Goal: Communication & Community: Answer question/provide support

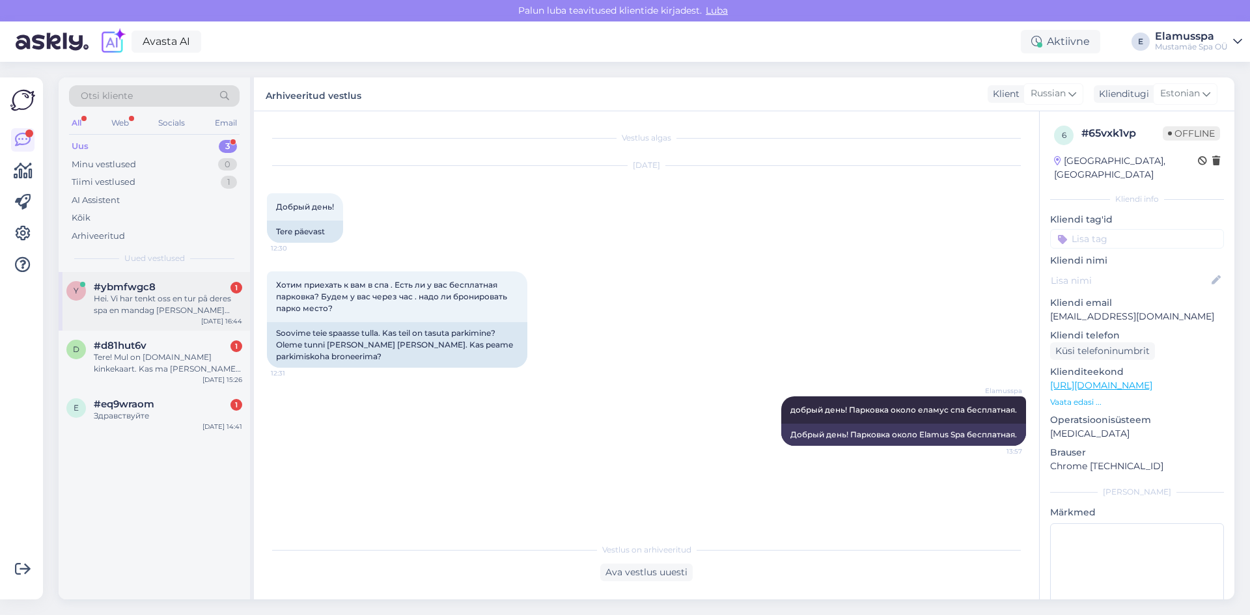
click at [139, 311] on div "Hei. Vi har tenkt oss en tur på deres spa en mandag [PERSON_NAME] tirsdag om no…" at bounding box center [168, 304] width 148 height 23
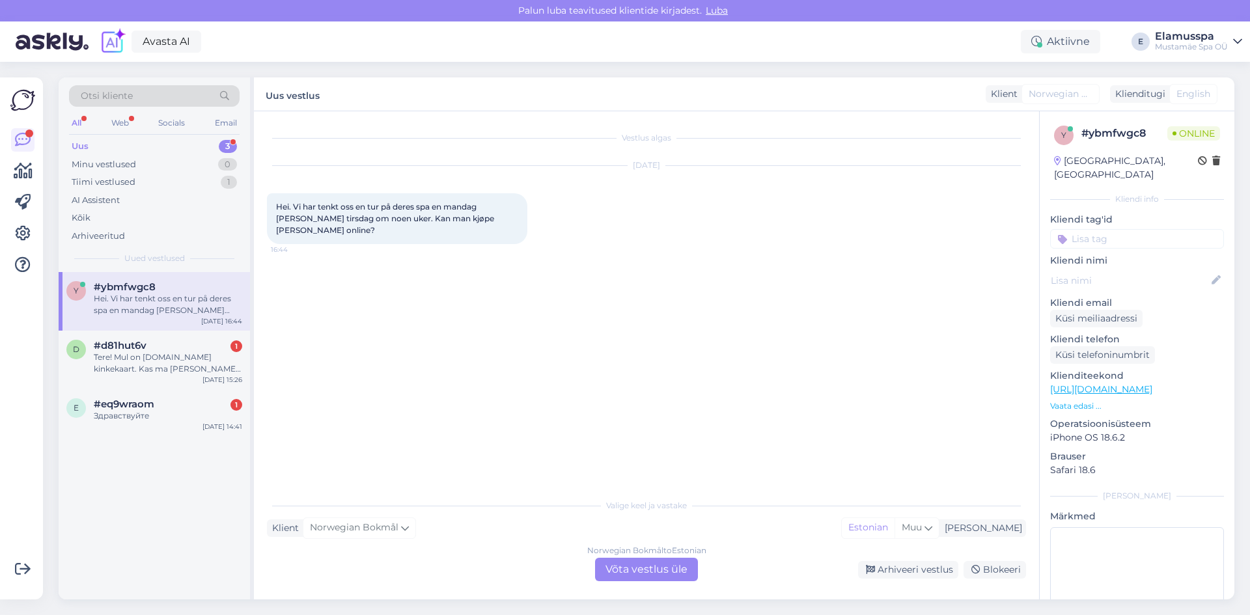
click at [635, 573] on div "Norwegian Bokmål to Estonian Võta vestlus üle" at bounding box center [646, 569] width 103 height 23
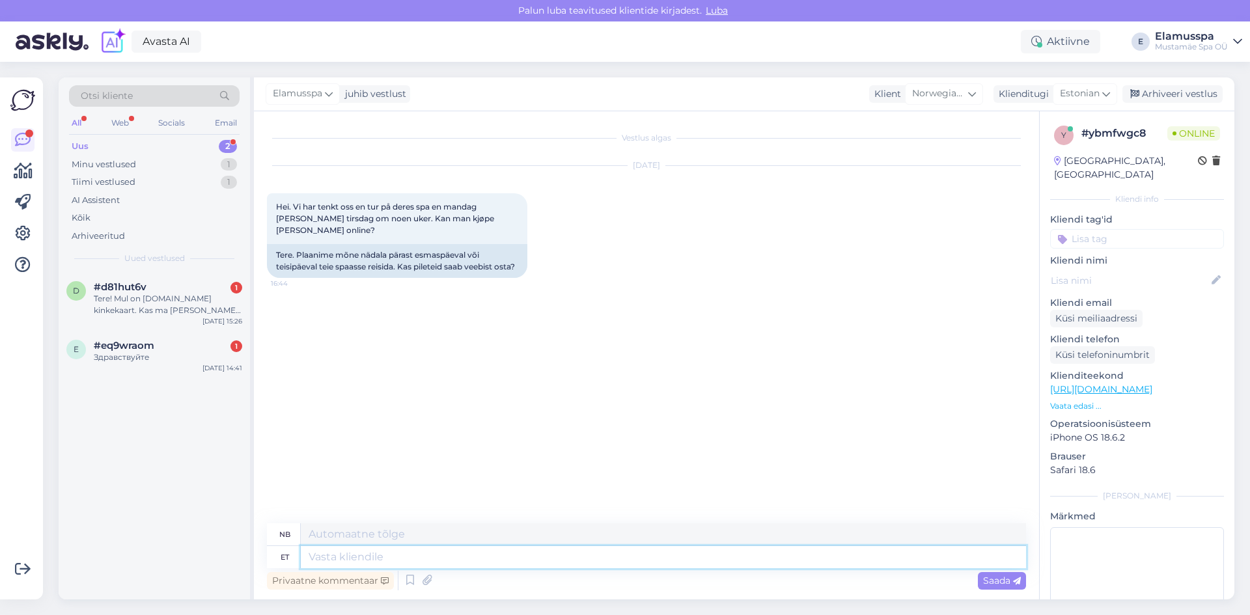
click at [639, 560] on textarea at bounding box center [663, 557] width 725 height 22
type textarea "t"
type textarea "Tere!"
type textarea "Hallo!"
type textarea "Tere! Pileteid"
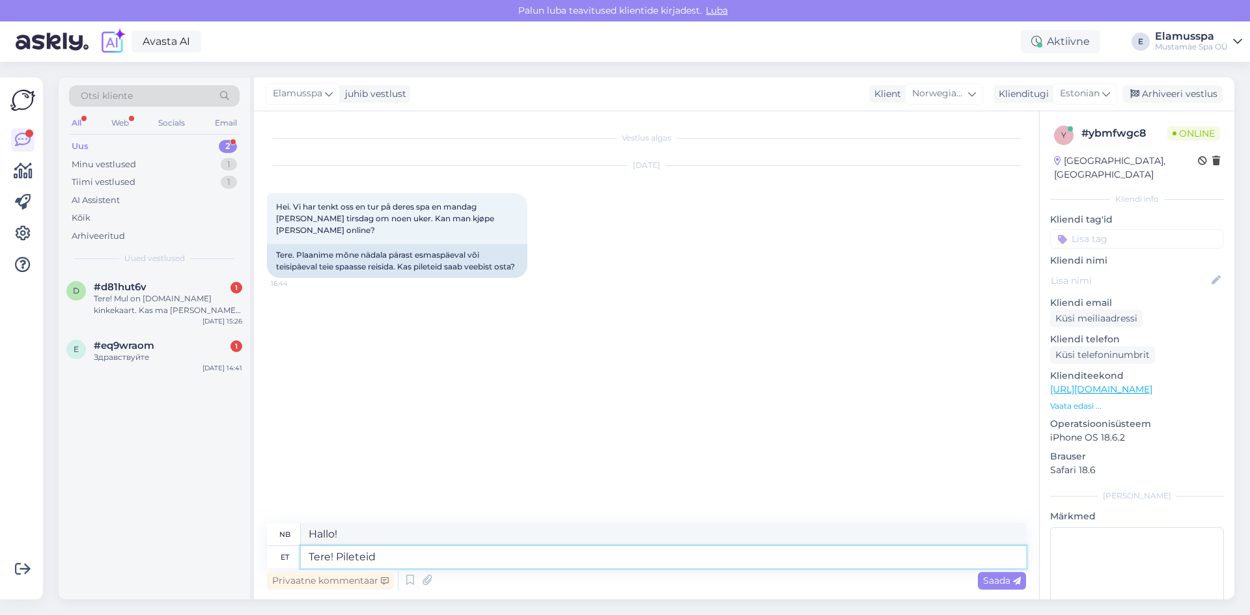
type textarea "Hallo! [PERSON_NAME]"
type textarea "Tere! Pileteid sa"
type textarea "Hallo! [PERSON_NAME] tilgjengelig!"
type textarea "Tere! Pileteid saab"
type textarea "Hallo! [PERSON_NAME] tilgjengelige."
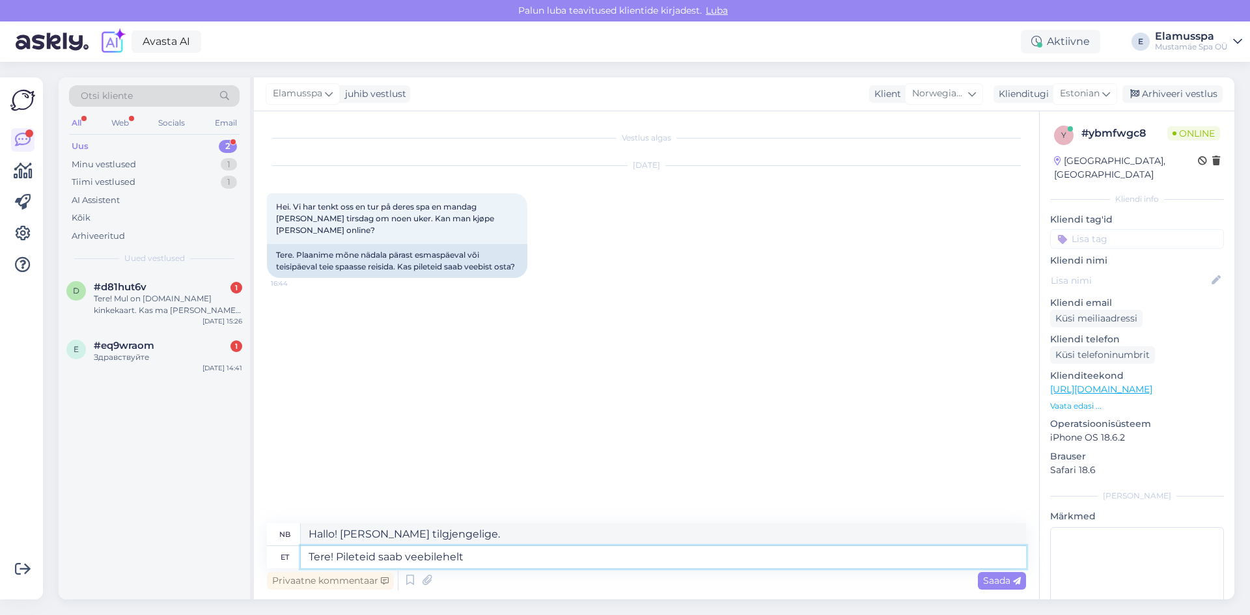
type textarea "Tere! Pileteid saab veebilehelt"
type textarea "Hallo! [PERSON_NAME] tilgjengelige på nettsiden"
type textarea "Tere! Pileteid saab veebilehelt osta."
type textarea "Hallo! Billetter kan kjøpes på nettsiden."
type textarea "Tere! Pileteid saab veebilehelt osta, a"
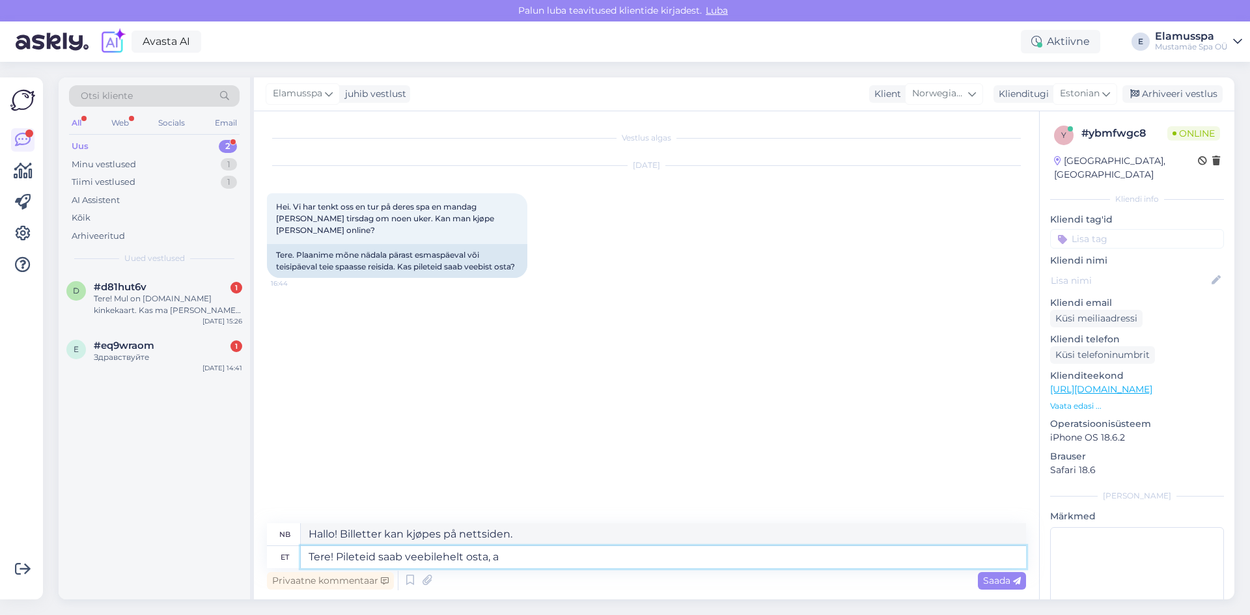
type textarea "Hallo! Billetter kan kjøpes på nettsiden,"
type textarea "Tere! Pileteid saab veebilehelt osta, aga"
type textarea "Hallo! Billetter kan kjøpes på nett, men"
type textarea "Tere! Pileteid saab veebilehelt osta, aga ei pe"
type textarea "Hallo! Billetter kan kjøpes på nettsiden, men ikke"
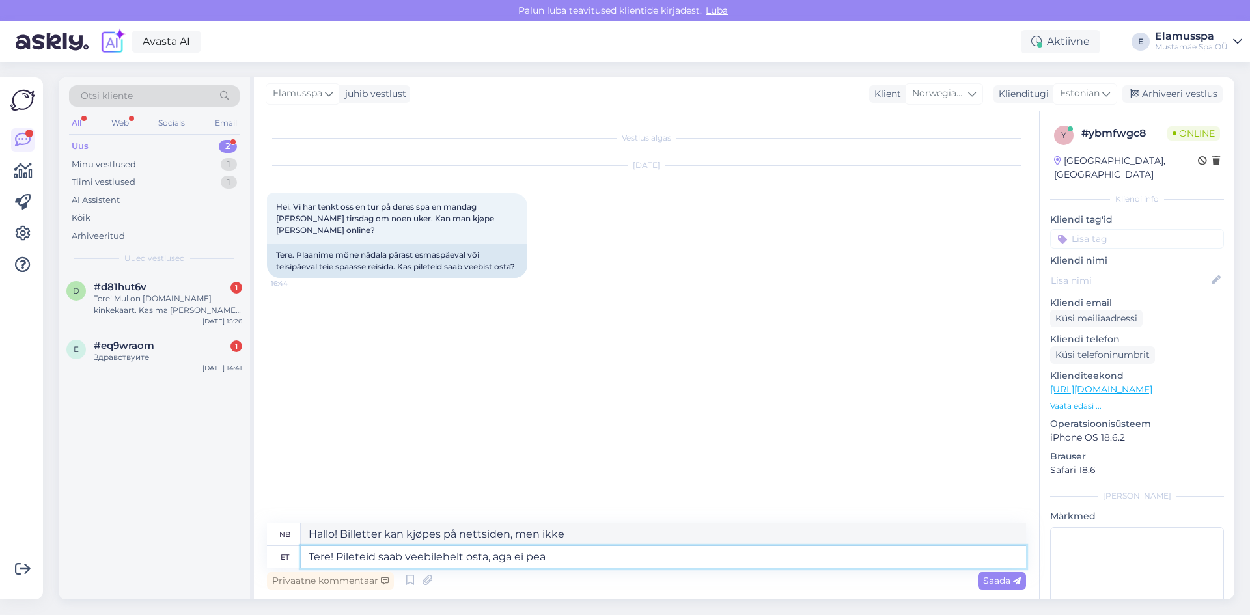
type textarea "Tere! Pileteid saab veebilehelt osta, aga ei pea."
type textarea "Hallo! Du kan kjøpe [PERSON_NAME] på [PERSON_NAME], men det er ikke nødvendig."
type textarea "Tere! Pileteid saab veebilehelt osta, aga ei pea."
type textarea "Hei! Du kan kjøpe [PERSON_NAME] på [PERSON_NAME], men det er ikke nødvendig."
type textarea "Tere! Pileteid saab veebilehelt osta, aga ei pea. [GEOGRAPHIC_DATA]"
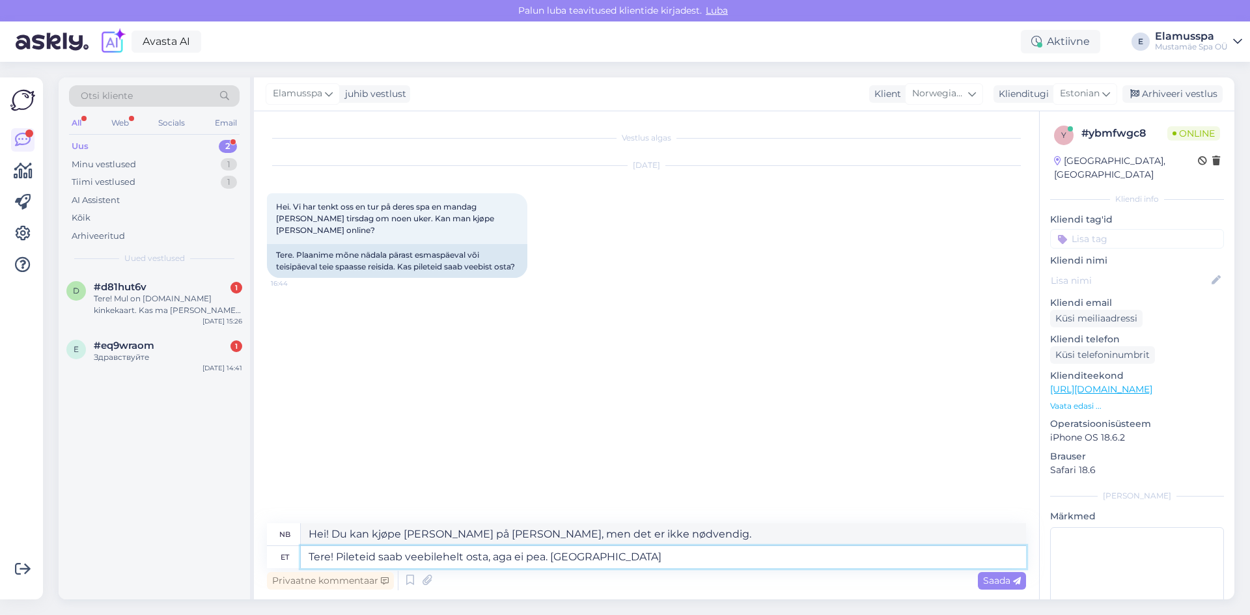
type textarea "Hallo! Du kan kjøpe [PERSON_NAME] på nettsiden, men det er ikke nødvendig. I sp…"
type textarea "Tere! Pileteid saab veebilehelt osta, aga ei pea. Spaas kohape"
type textarea "Hallo! Du kan kjøpe [PERSON_NAME] på nettsiden, men det er ikke nødvendig. Det …"
type textarea "Tere! Pileteid saab veebilehelt osta, aga ei pea. Spaas kohapeal"
type textarea "Hallo! Du kan kjøpe [PERSON_NAME] på nettsiden, men det er ikke nødvendig. På s…"
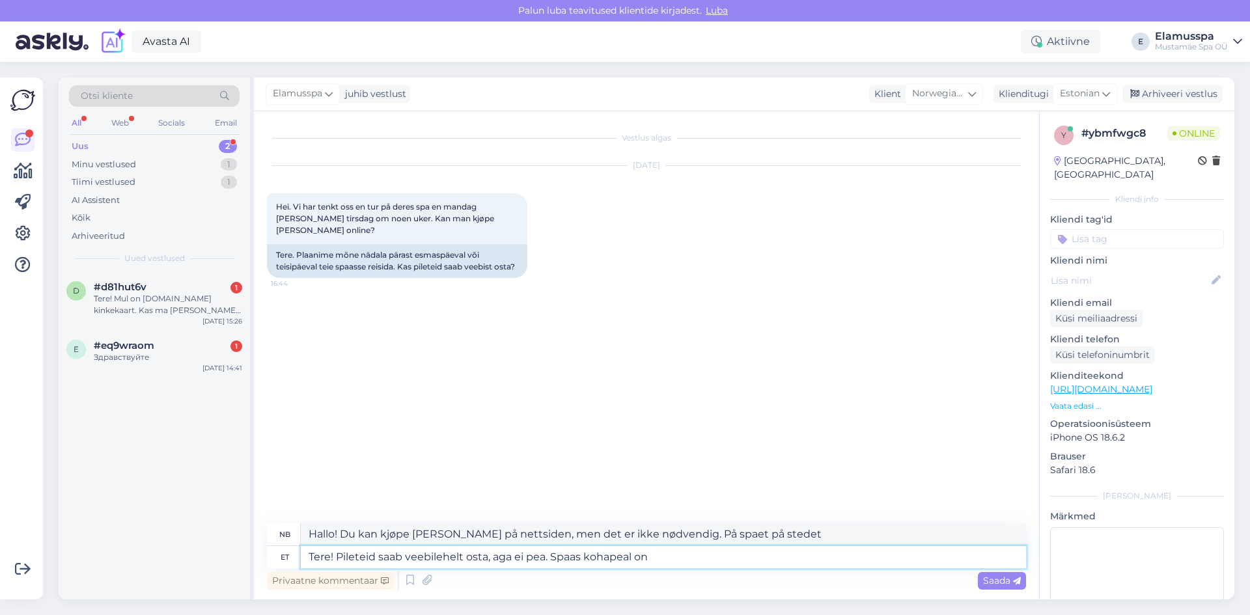
type textarea "Tere! Pileteid saab veebilehelt osta, aga ei pea. Spaas kohapeal on s"
type textarea "Hei! Du kan kjøpe [PERSON_NAME] på nettsiden, men det er ikke nødvendig. Spaet …"
type textarea "Tere! Pileteid saab veebilehelt osta, aga ei pea. Spaas kohapeal on [PERSON_NAM…"
type textarea "Hei! Du kan kjøpe [PERSON_NAME] på nettsiden, men det er ikke nødvendig. De [PE…"
type textarea "Tere! Pileteid saab veebilehelt osta, aga ei pea. Spaas kohapeal on [PERSON_NAM…"
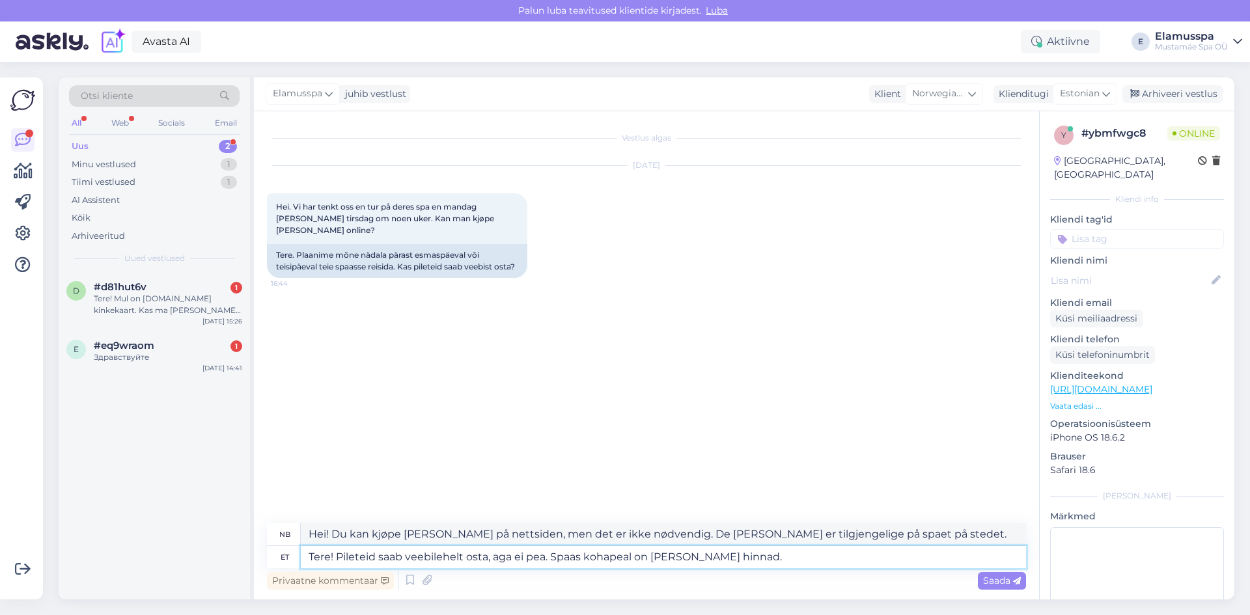
type textarea "Hei! Du kan kjøpe [PERSON_NAME] på [PERSON_NAME], men det er ikke nødvendig. Pr…"
type textarea "Tere! Pileteid saab veebilehelt osta, aga ei pea. Spaas kohapeal on [PERSON_NAM…"
click at [1005, 578] on span "Saada" at bounding box center [1002, 581] width 38 height 12
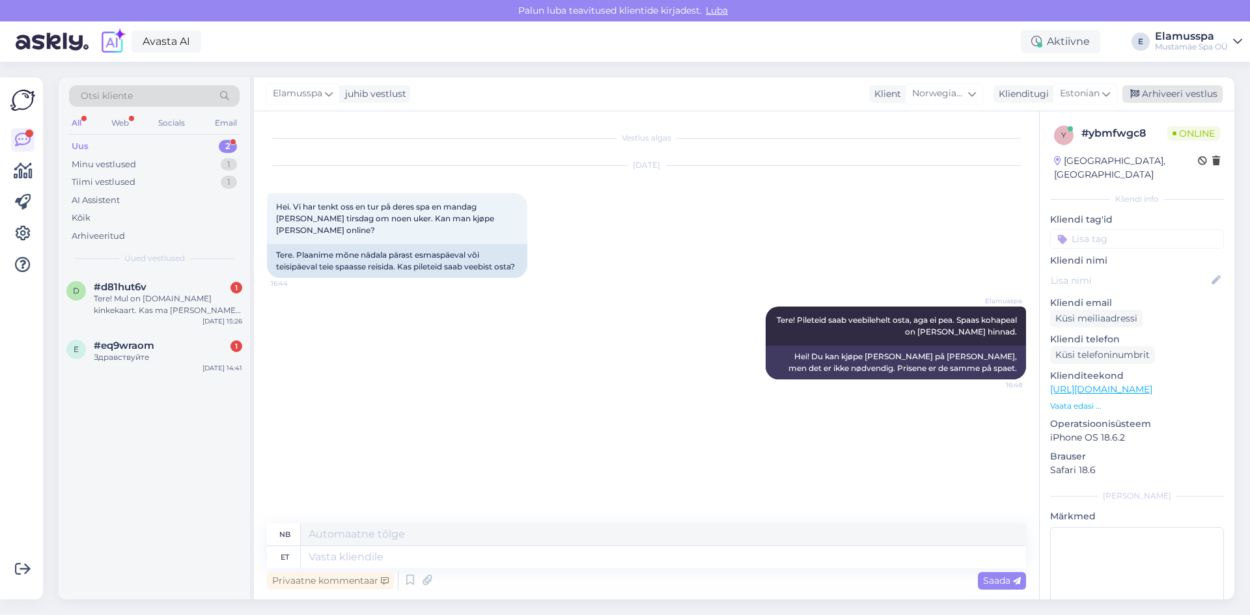
click at [1197, 89] on div "Arhiveeri vestlus" at bounding box center [1172, 94] width 100 height 18
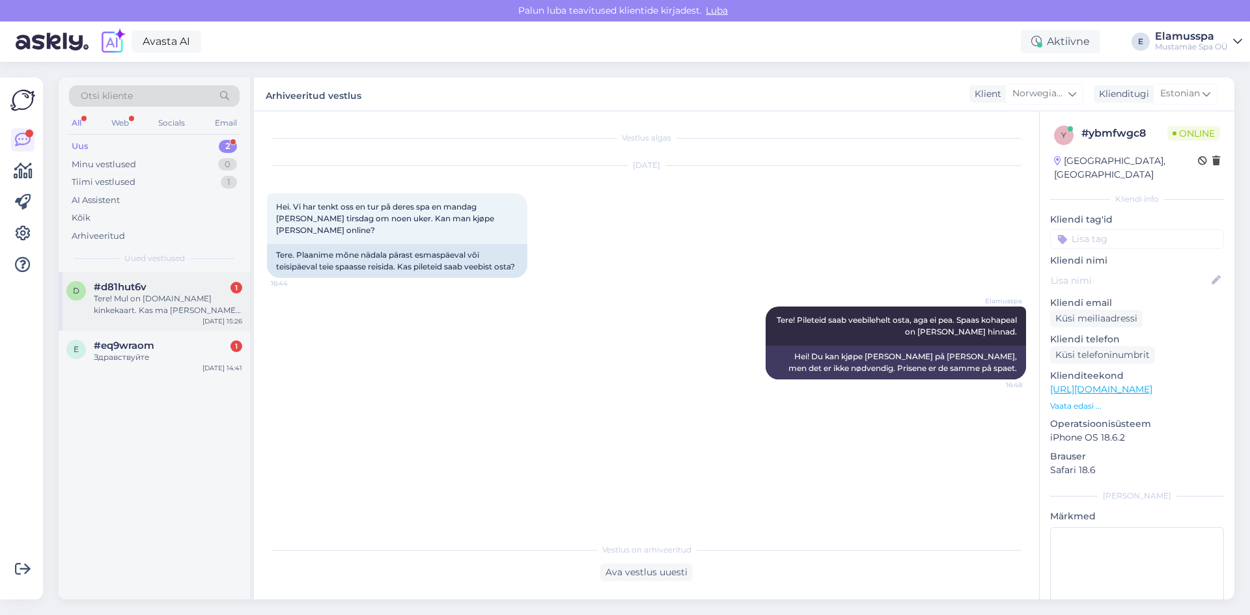
click at [162, 296] on div "Tere! Mul on [DOMAIN_NAME] kinkekaart. Kas ma [PERSON_NAME] kohapeal kasutada?" at bounding box center [168, 304] width 148 height 23
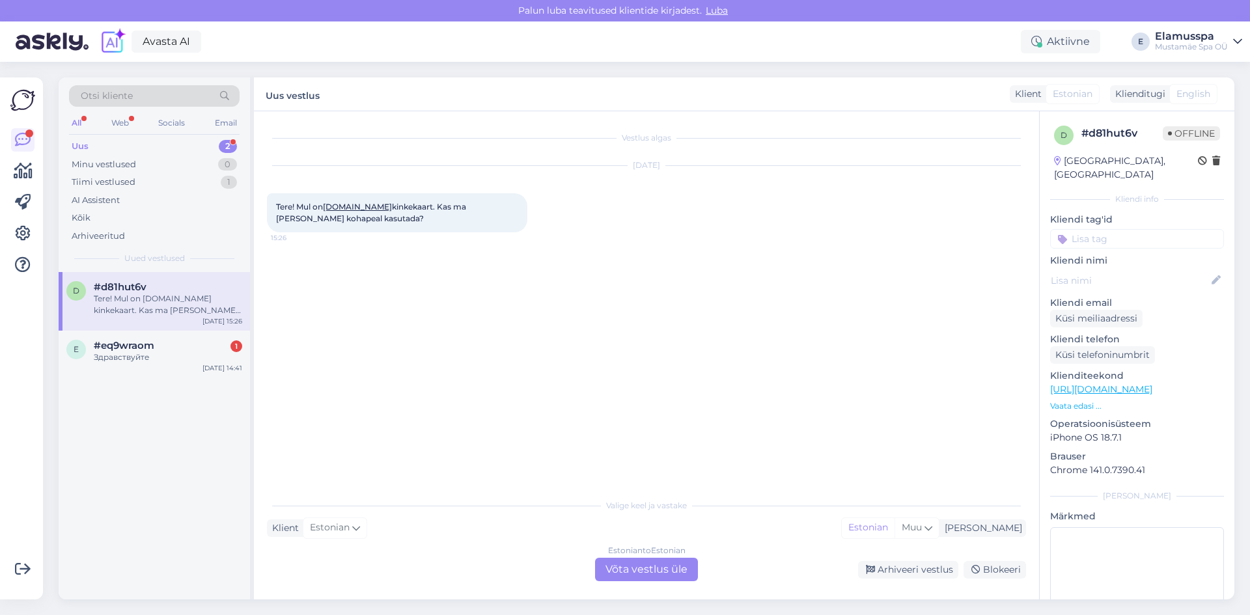
click at [643, 563] on div "Estonian to Estonian Võta vestlus üle" at bounding box center [646, 569] width 103 height 23
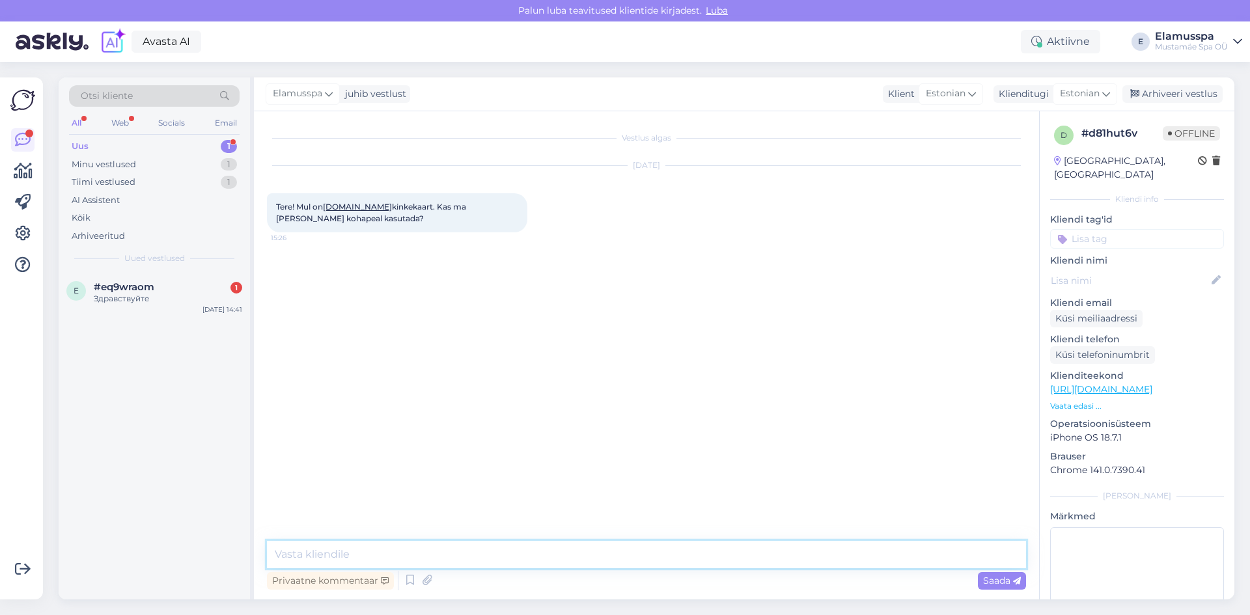
click at [544, 562] on textarea at bounding box center [646, 554] width 759 height 27
type textarea "Tere, kindlasti saab."
click at [997, 579] on span "Saada" at bounding box center [1002, 581] width 38 height 12
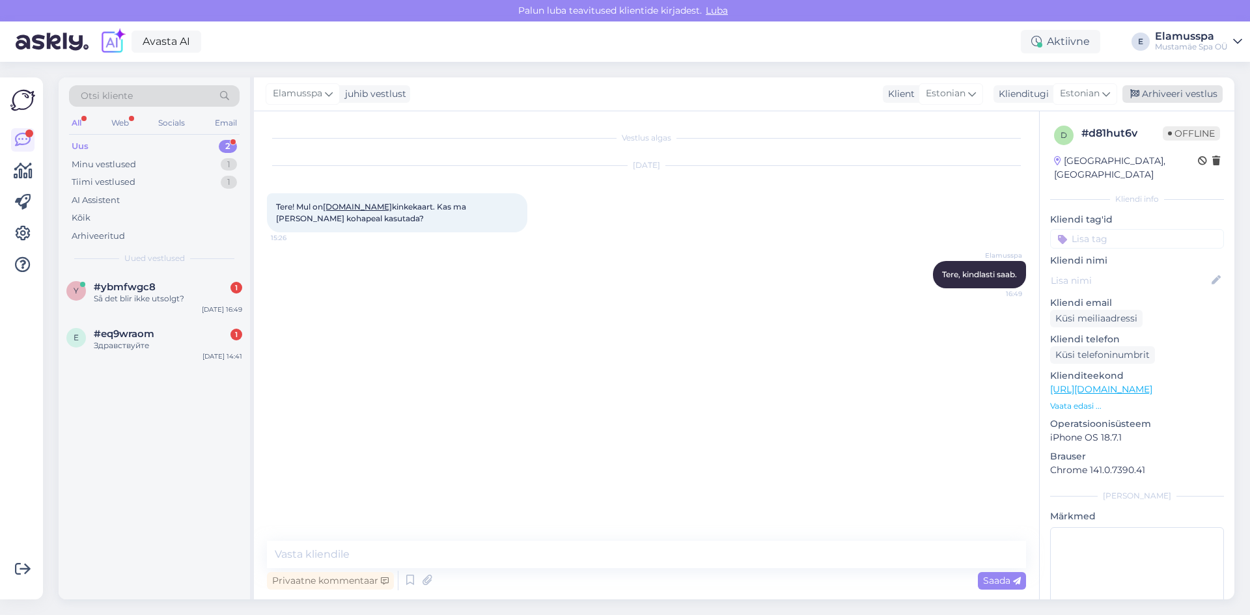
click at [1188, 90] on div "Arhiveeri vestlus" at bounding box center [1172, 94] width 100 height 18
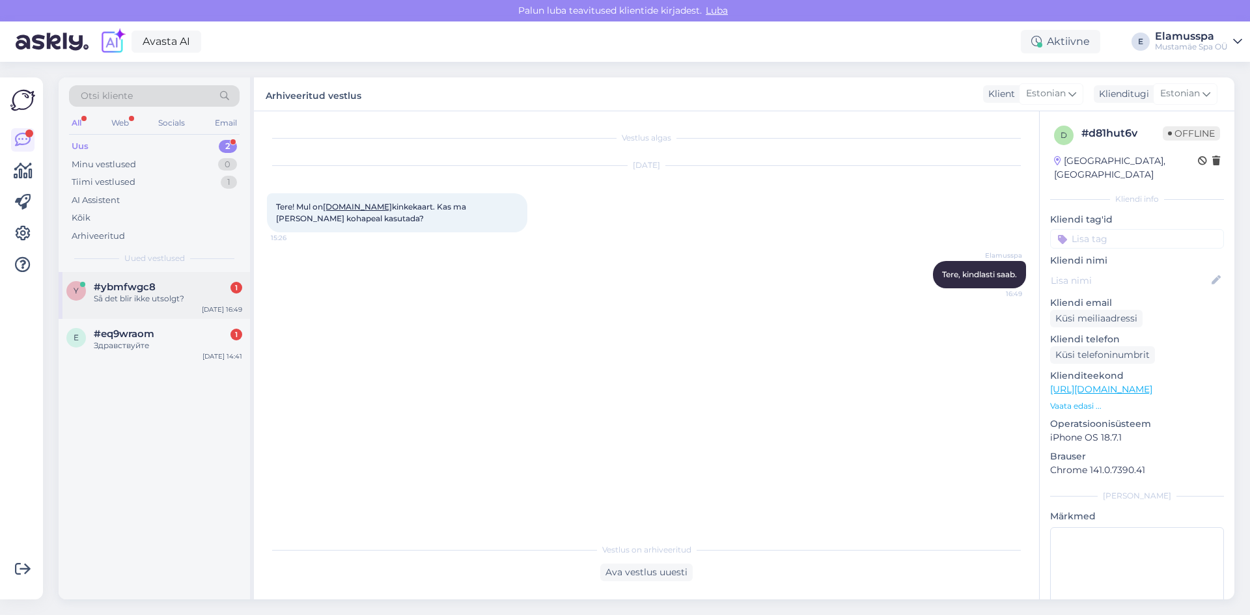
click at [176, 299] on div "Så det blir ikke utsolgt?" at bounding box center [168, 299] width 148 height 12
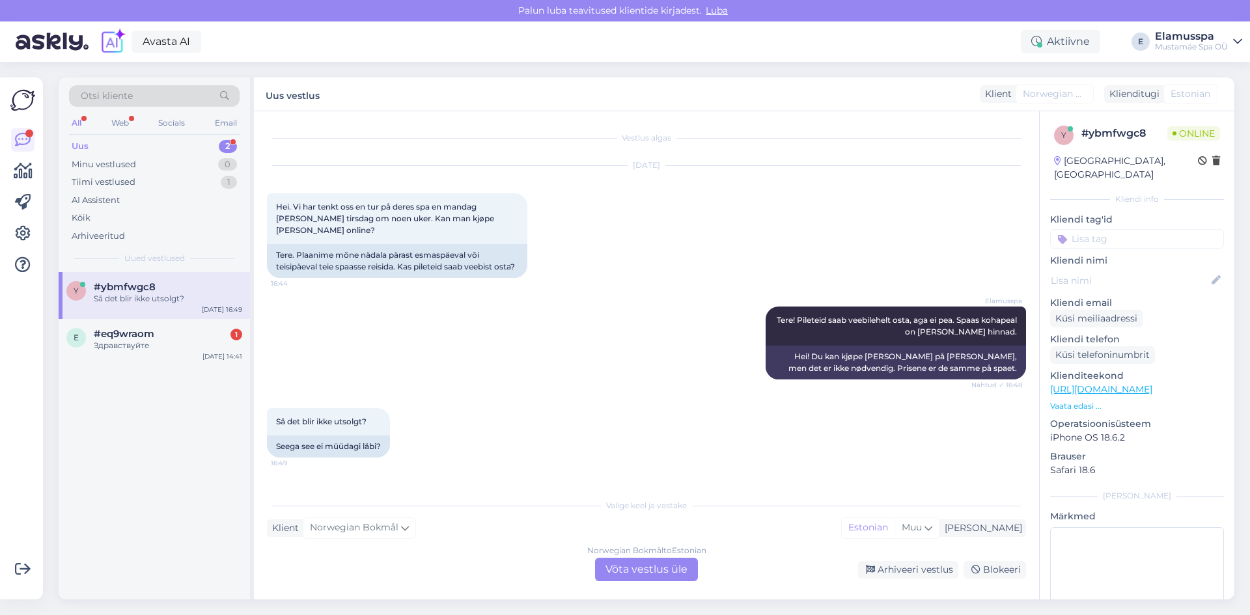
click at [669, 562] on div "Norwegian Bokmål to Estonian Võta vestlus üle" at bounding box center [646, 569] width 103 height 23
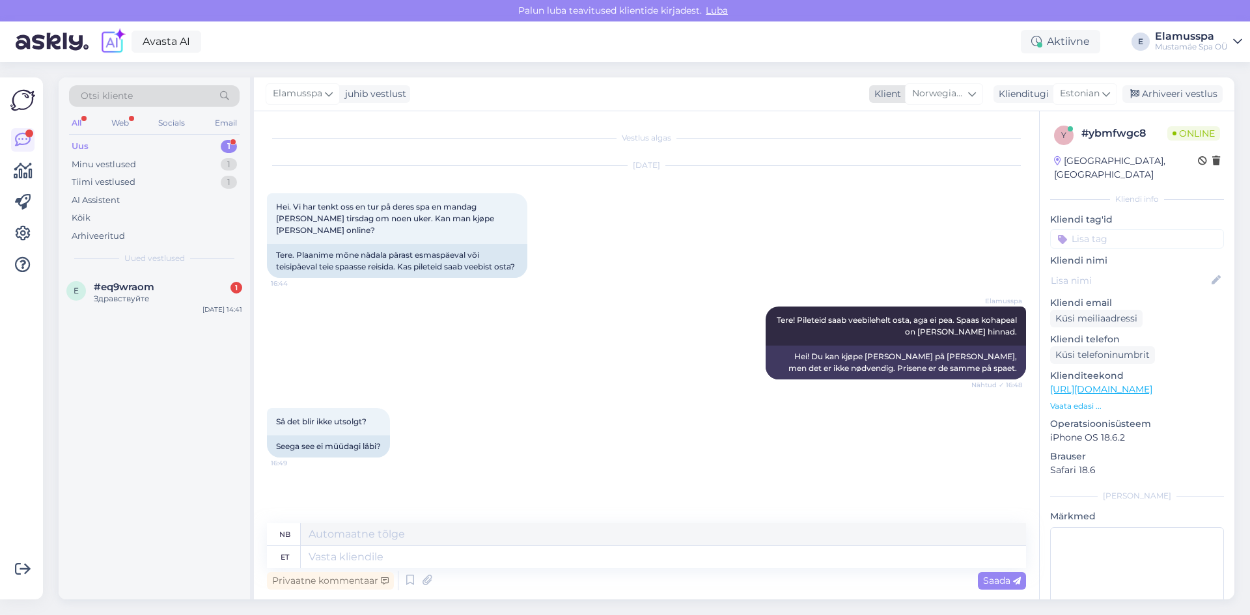
click at [955, 94] on span "Norwegian Bokmål" at bounding box center [938, 94] width 53 height 14
click at [973, 90] on icon at bounding box center [972, 94] width 8 height 14
click at [1192, 88] on div "Arhiveeri vestlus" at bounding box center [1172, 94] width 100 height 18
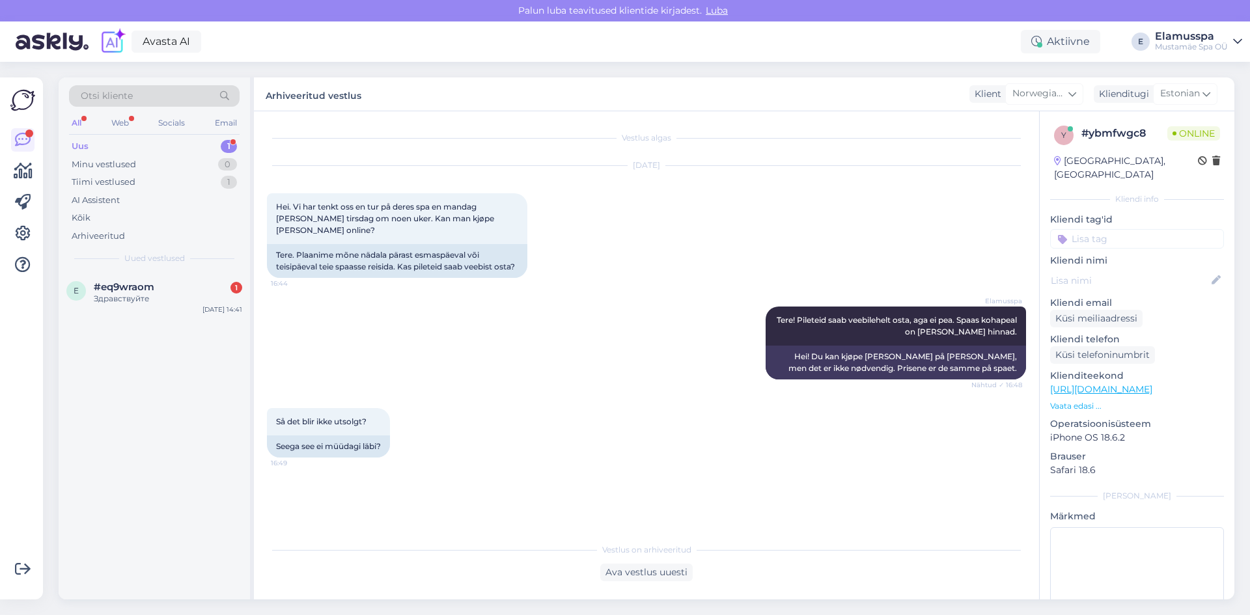
click at [695, 566] on div "Ava vestlus uuesti" at bounding box center [646, 573] width 759 height 18
click at [656, 581] on div "Vestlus algas [DATE] Hei. Vi har tenkt oss en tur på deres spa en mandag [PERSO…" at bounding box center [646, 355] width 785 height 488
click at [661, 576] on div "Ava vestlus uuesti" at bounding box center [646, 573] width 92 height 18
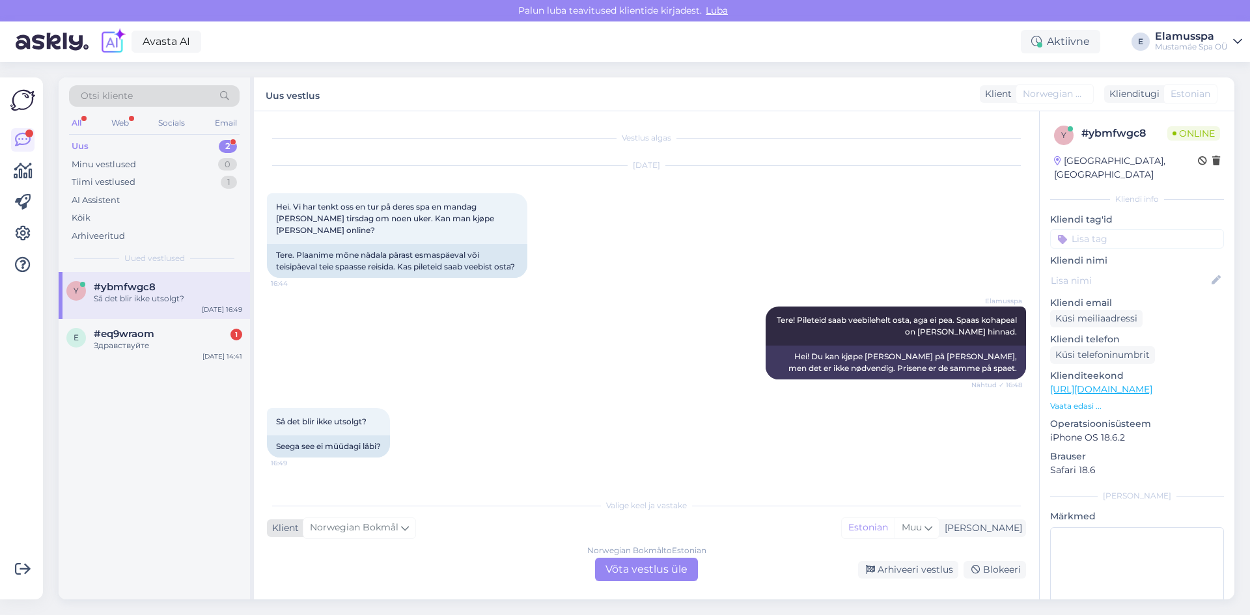
click at [398, 527] on div "Norwegian Bokmål" at bounding box center [359, 528] width 113 height 21
click at [408, 531] on icon at bounding box center [405, 528] width 8 height 14
drag, startPoint x: 275, startPoint y: 421, endPoint x: 374, endPoint y: 424, distance: 99.0
click at [374, 424] on div "Så det blir ikke utsolgt? 16:49" at bounding box center [328, 421] width 123 height 27
copy span "Så det blir ikke utsolgt?"
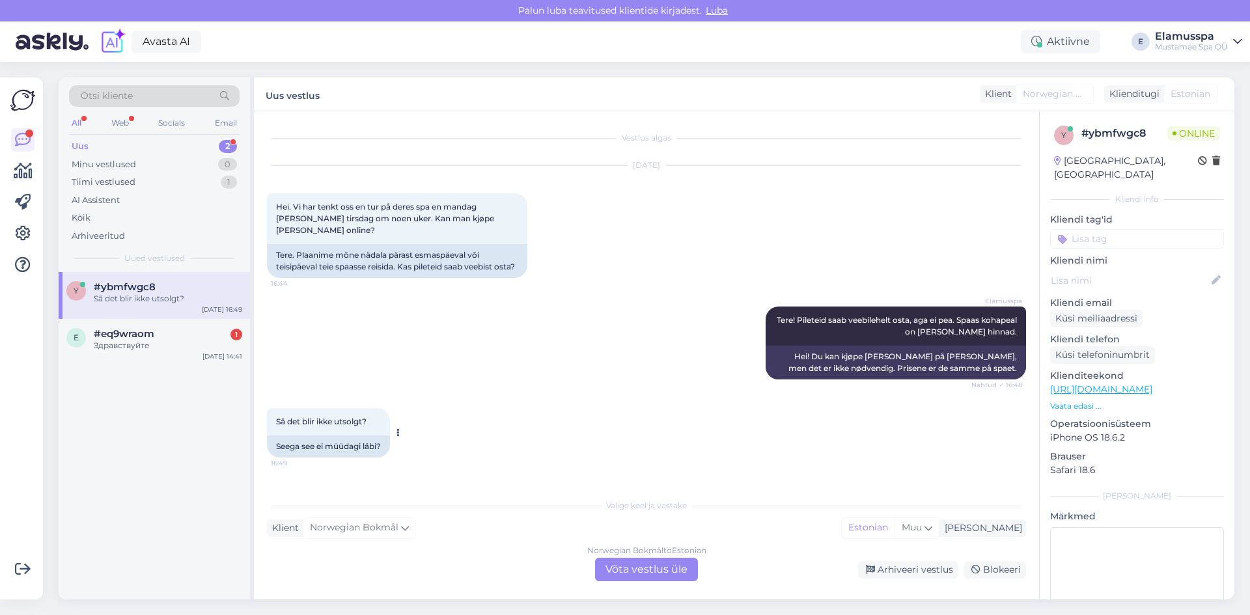
click at [378, 449] on div "Seega see ei müüdagi läbi?" at bounding box center [328, 447] width 123 height 22
drag, startPoint x: 392, startPoint y: 443, endPoint x: 273, endPoint y: 421, distance: 120.7
click at [273, 421] on div "Så det blir ikke utsolgt? 16:49 Seega see ei müüdagi läbi?" at bounding box center [328, 432] width 123 height 49
click at [278, 425] on span "Så det blir ikke utsolgt?" at bounding box center [321, 422] width 90 height 10
click at [630, 574] on div "Norwegian Bokmål to Estonian Võta vestlus üle" at bounding box center [646, 569] width 103 height 23
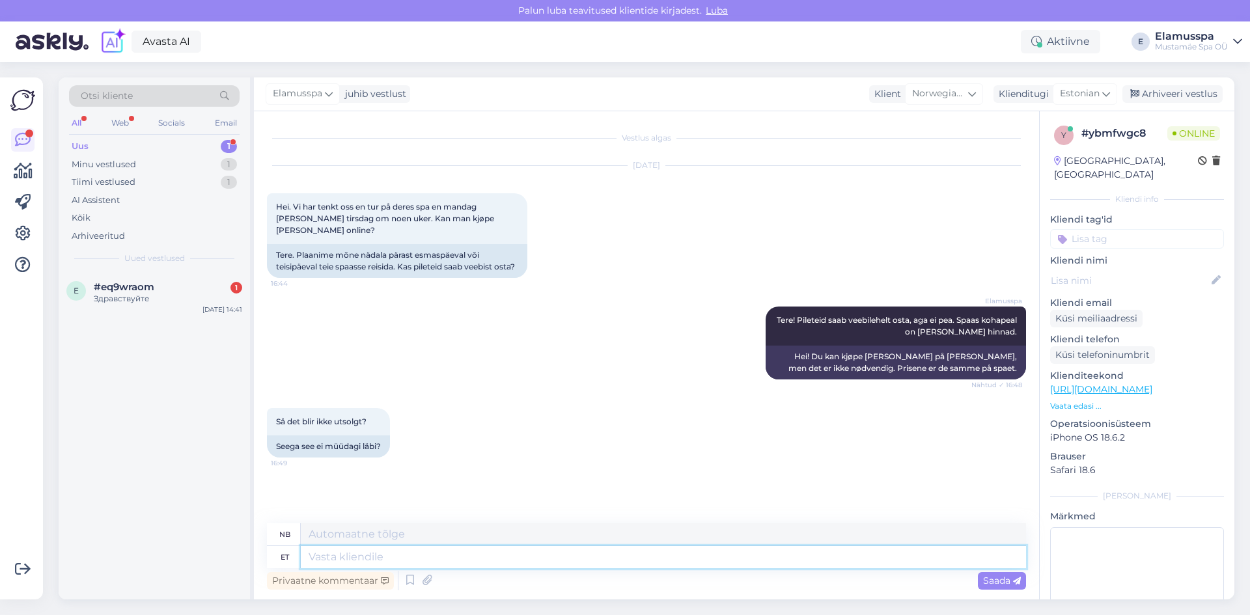
click at [537, 559] on textarea at bounding box center [663, 557] width 725 height 22
type textarea "Spaas"
type textarea "Spa"
type textarea "Spaas saa"
type textarea "På spaet kan du"
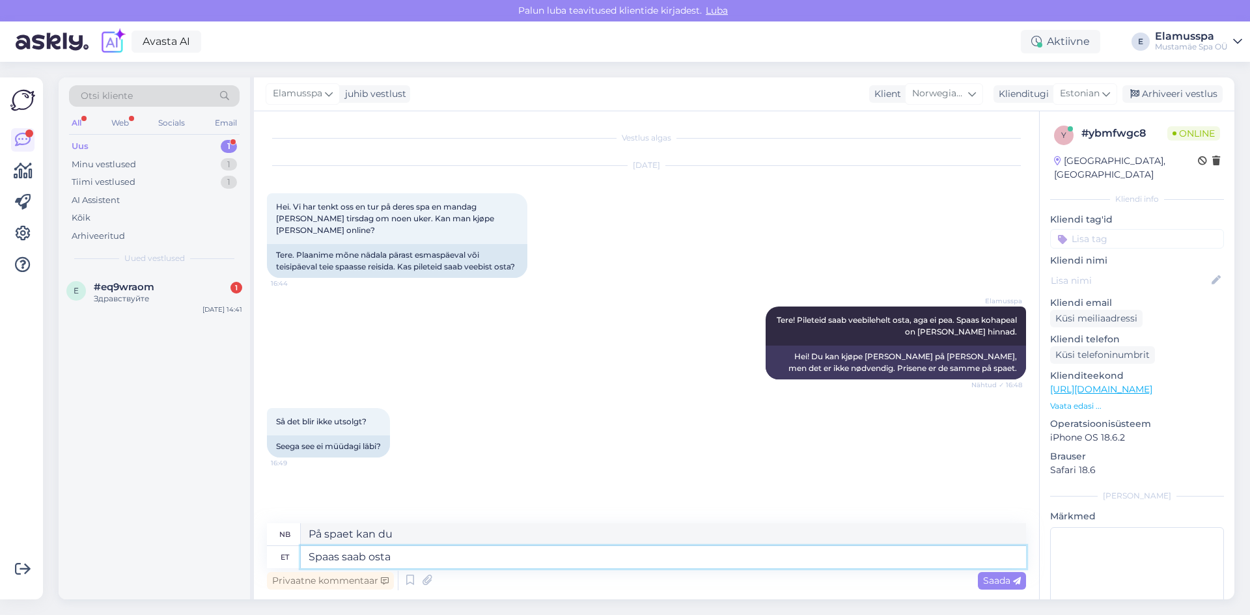
type textarea "Spaas saab osta"
type textarea "Du kan kjøpe på spaet"
type textarea "Spaas saab osta piletit"
type textarea "Du kan kjøpe [PERSON_NAME] på spaet."
type textarea "Spaas saab osta piletit kohapealt"
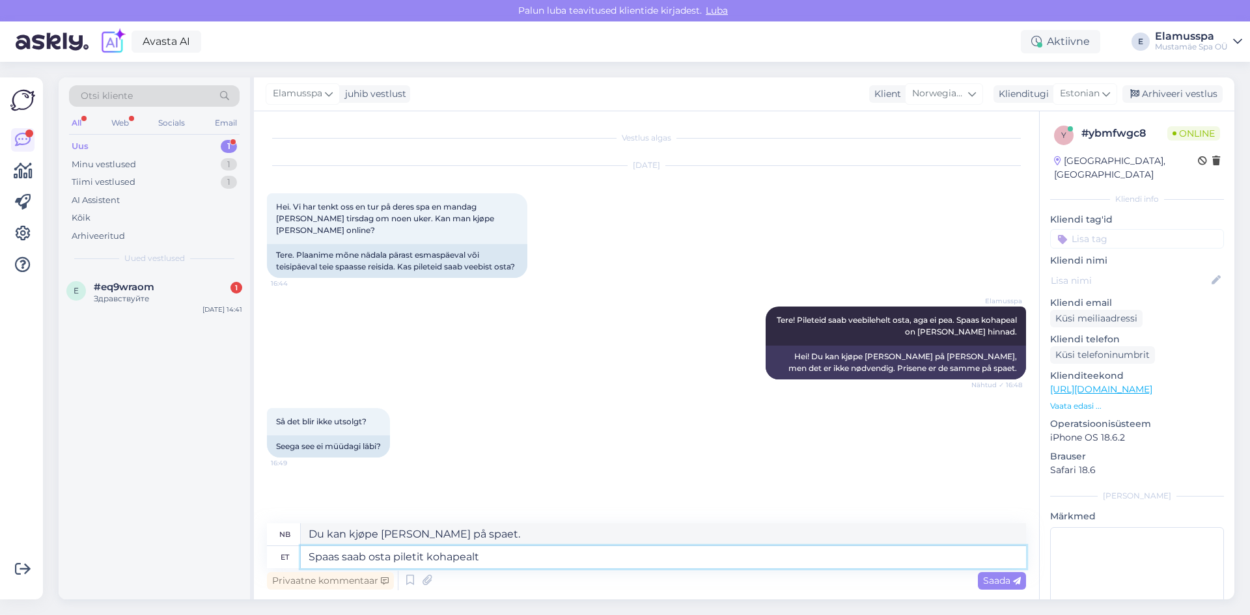
type textarea "Du kan kjøpe [PERSON_NAME] på stedet i spaet."
type textarea "Spaas saab osta piletit kohapealt ning"
type textarea "Du kan kjøpe [PERSON_NAME] på stedet i spaet og"
type textarea "Spaas saab osta piletit kohapealt ning broneerida"
type textarea "Du kan kjøpe [PERSON_NAME] på stedet og reservere [PERSON_NAME] på spaet."
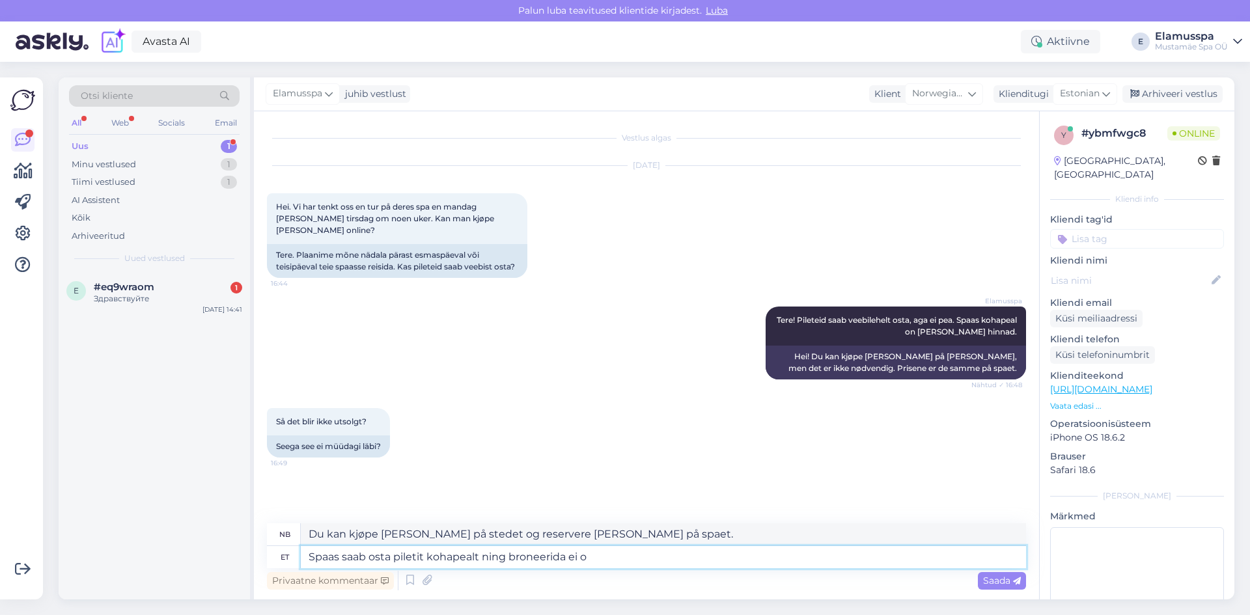
type textarea "Spaas saab osta piletit kohapealt ning broneerida ei ol"
type textarea "Du kan kjøpe [PERSON_NAME] på stedet i spaet og [GEOGRAPHIC_DATA][PERSON_NAME]."
type textarea "Spaas saab osta piletit kohapealt ning broneerida ei ole"
type textarea "Du kan kjøpe [PERSON_NAME] på stedet i spaet, og det er ikke nødvendig med rese…"
type textarea "Spaas saab osta piletit kohapealt ning broneerida ei [PERSON_NAME]."
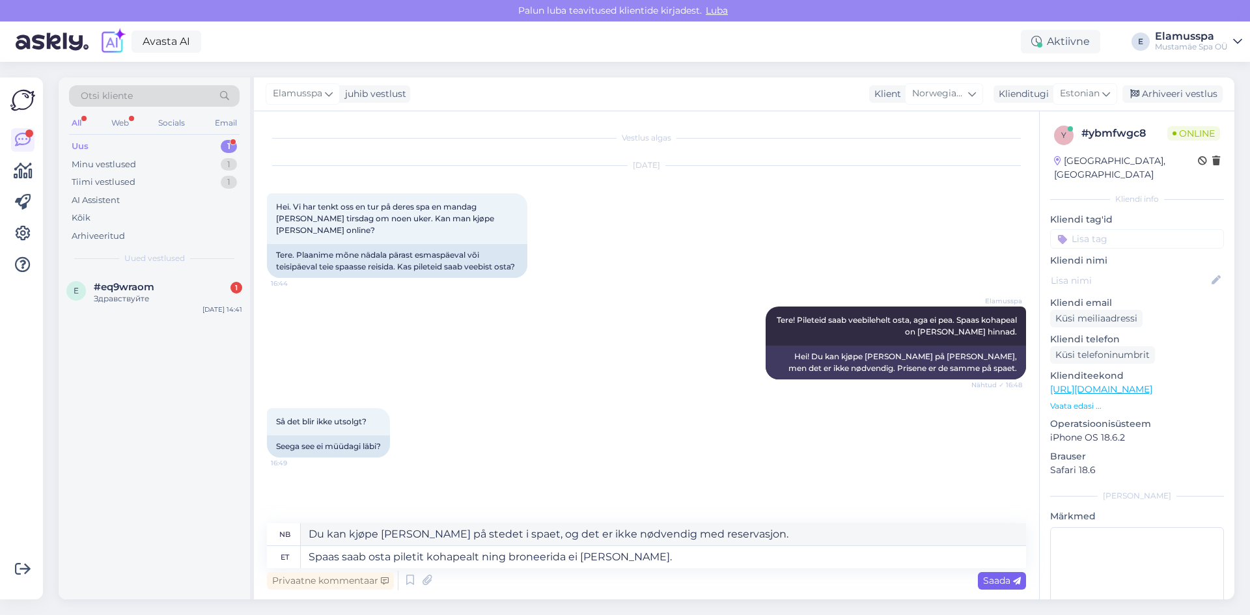
click at [1001, 574] on div "Saada" at bounding box center [1002, 581] width 48 height 18
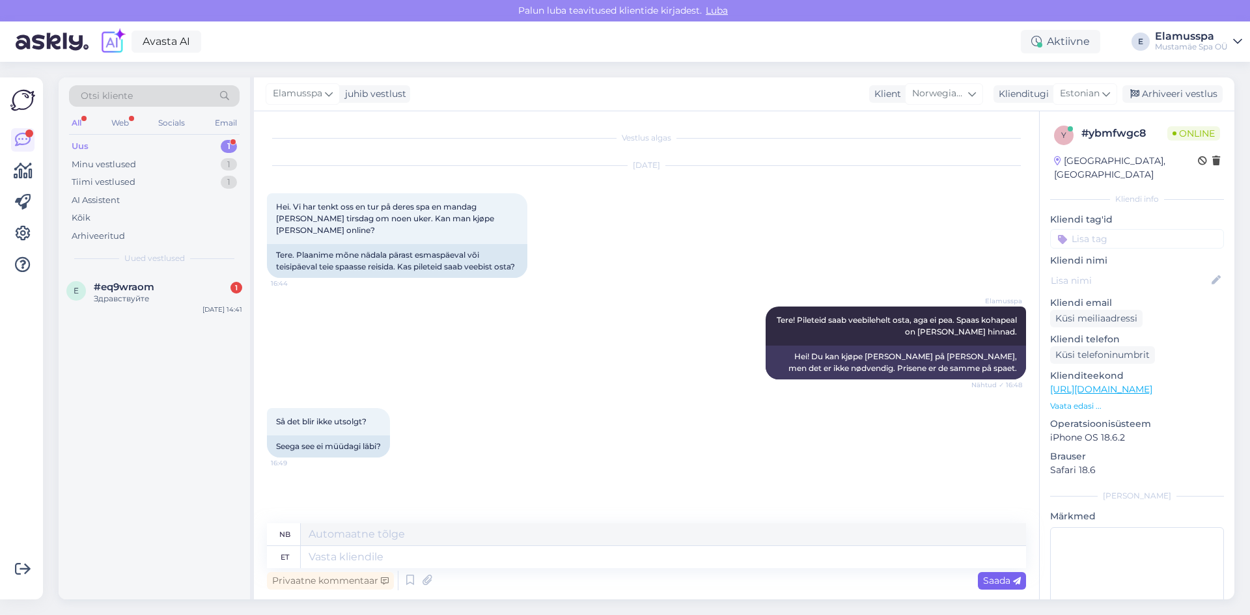
scroll to position [50, 0]
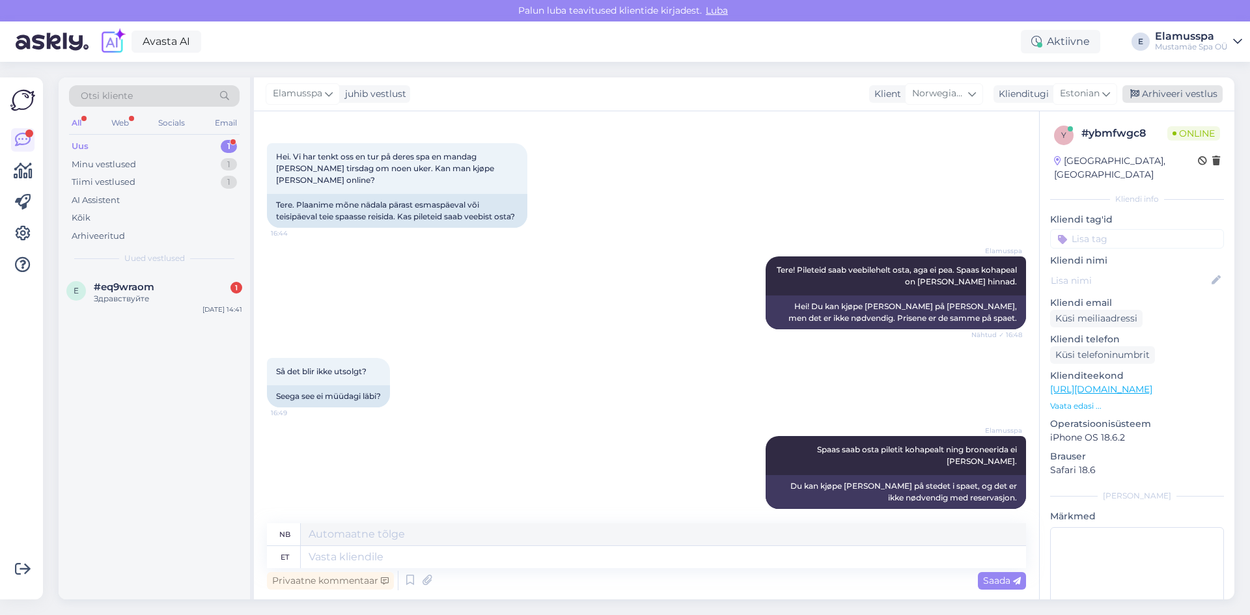
click at [1178, 90] on div "Arhiveeri vestlus" at bounding box center [1172, 94] width 100 height 18
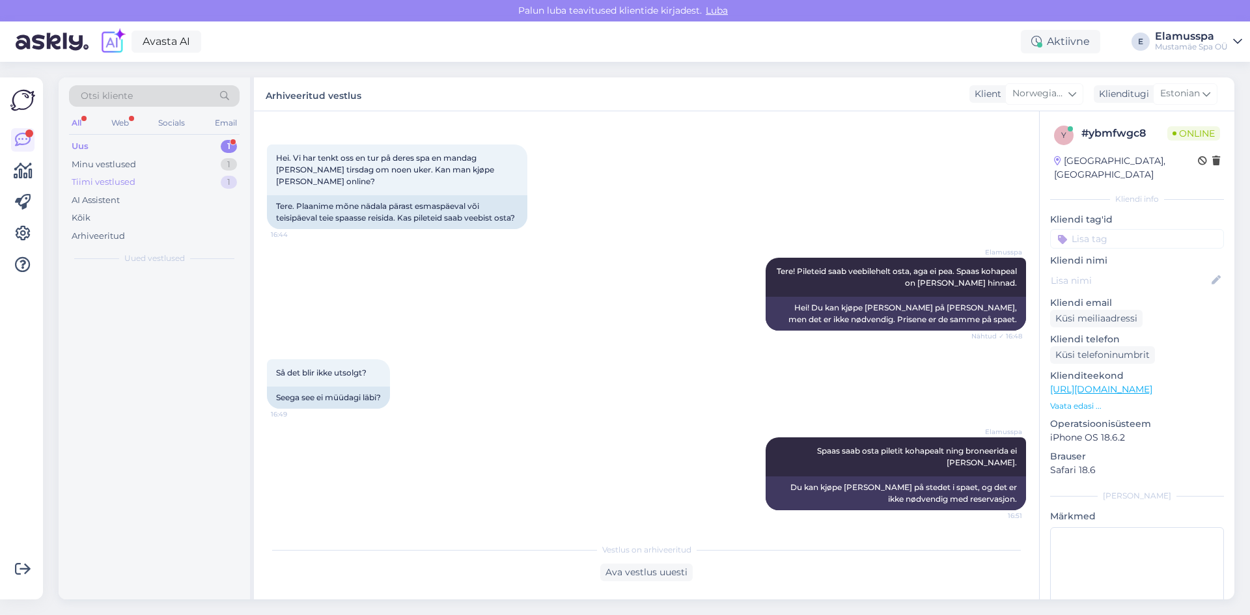
scroll to position [37, 0]
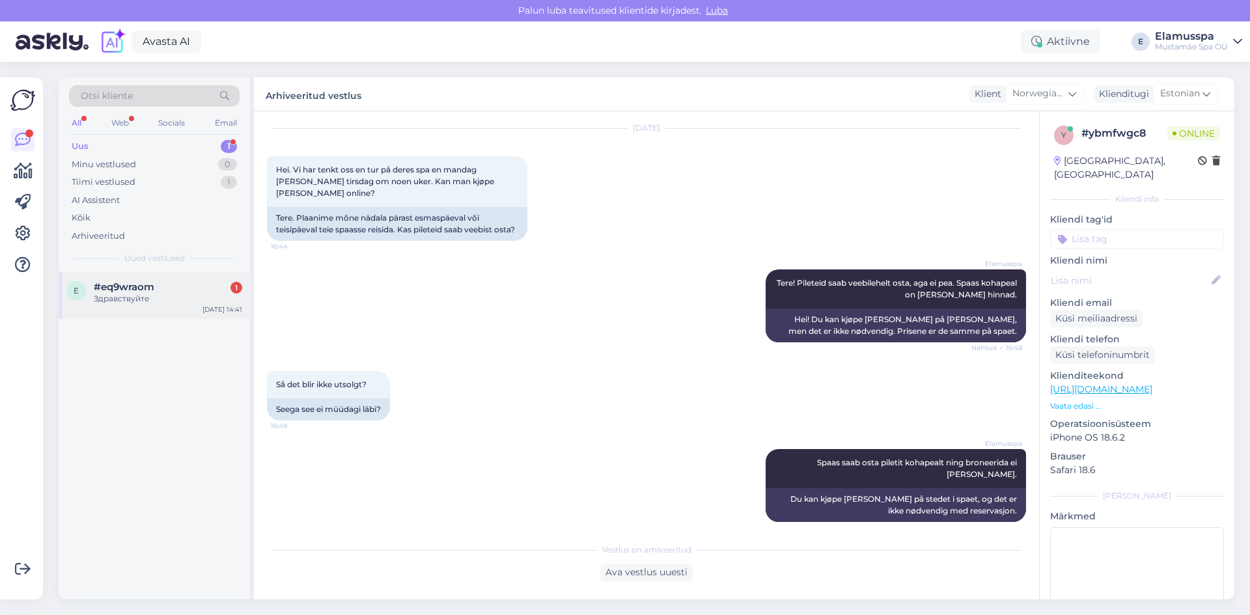
click at [103, 283] on span "#eq9wraom" at bounding box center [124, 287] width 61 height 12
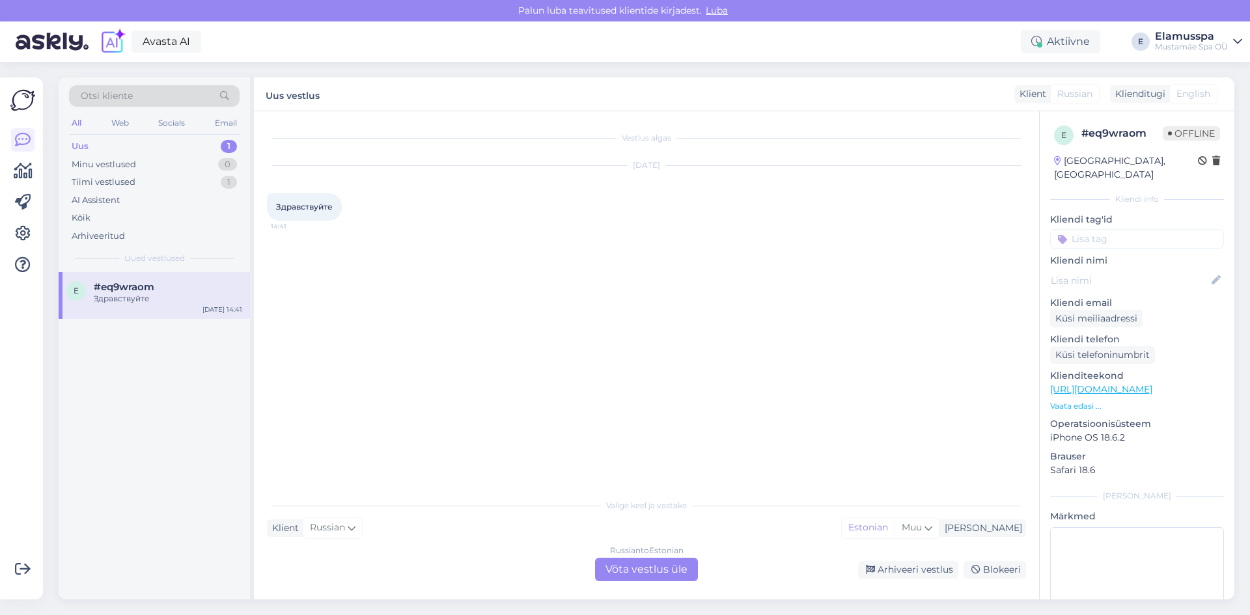
click at [637, 564] on div "Russian to Estonian Võta vestlus üle" at bounding box center [646, 569] width 103 height 23
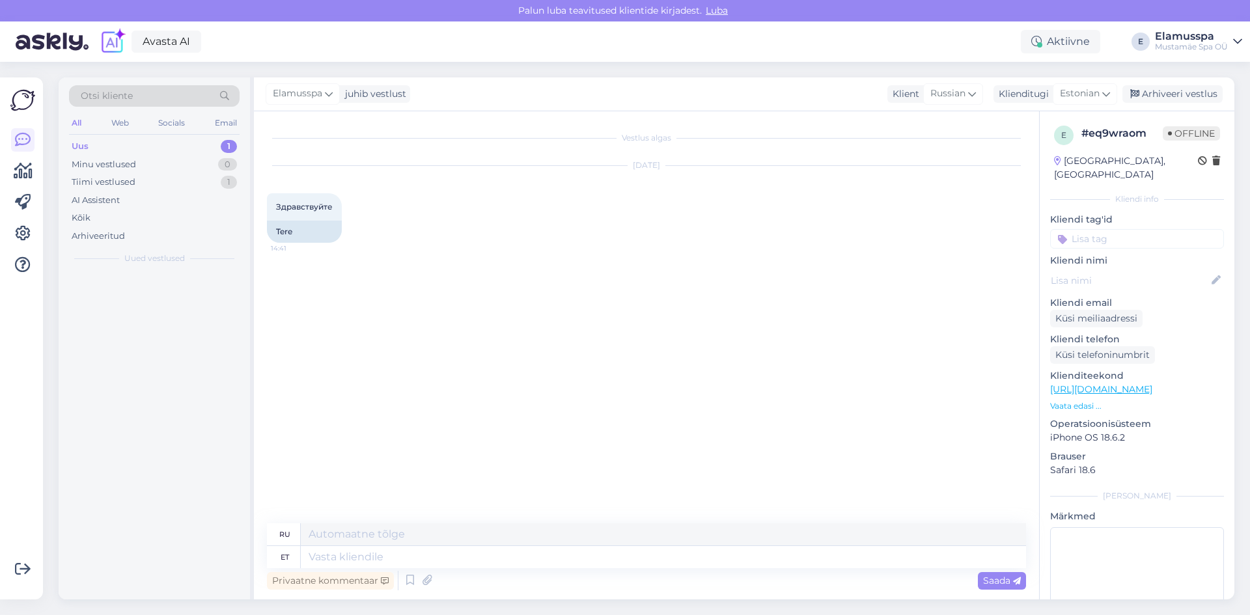
click at [566, 543] on textarea at bounding box center [663, 534] width 725 height 22
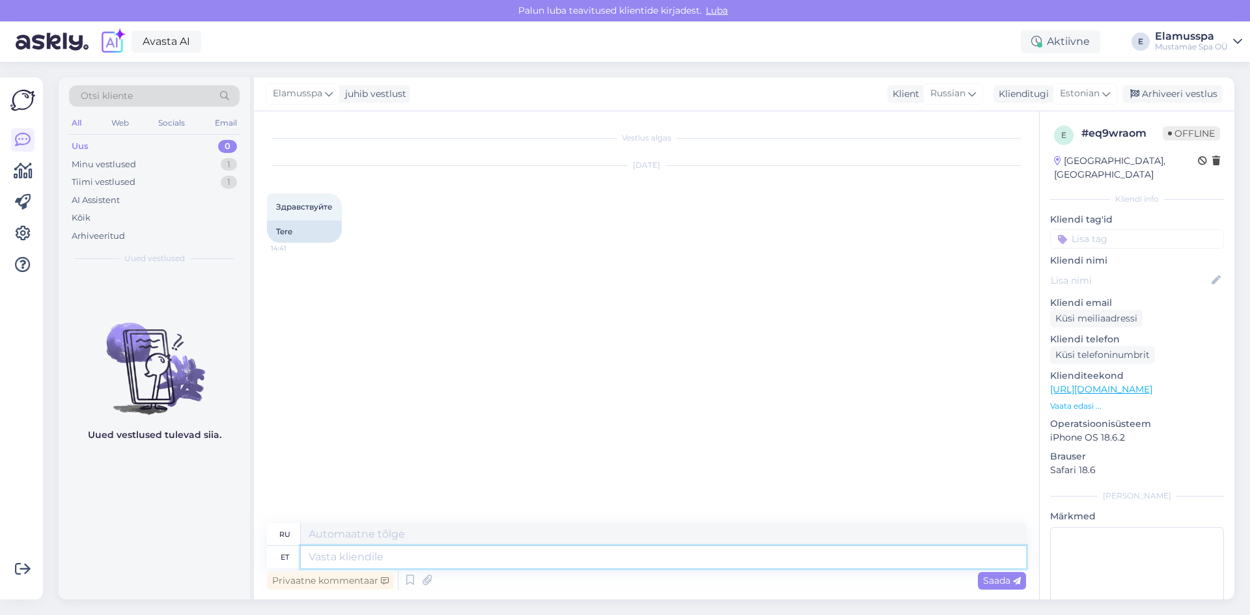
click at [562, 561] on textarea at bounding box center [663, 557] width 725 height 22
type textarea "Tere"
type textarea "Привет"
type textarea "Tere!"
type textarea "Привет!"
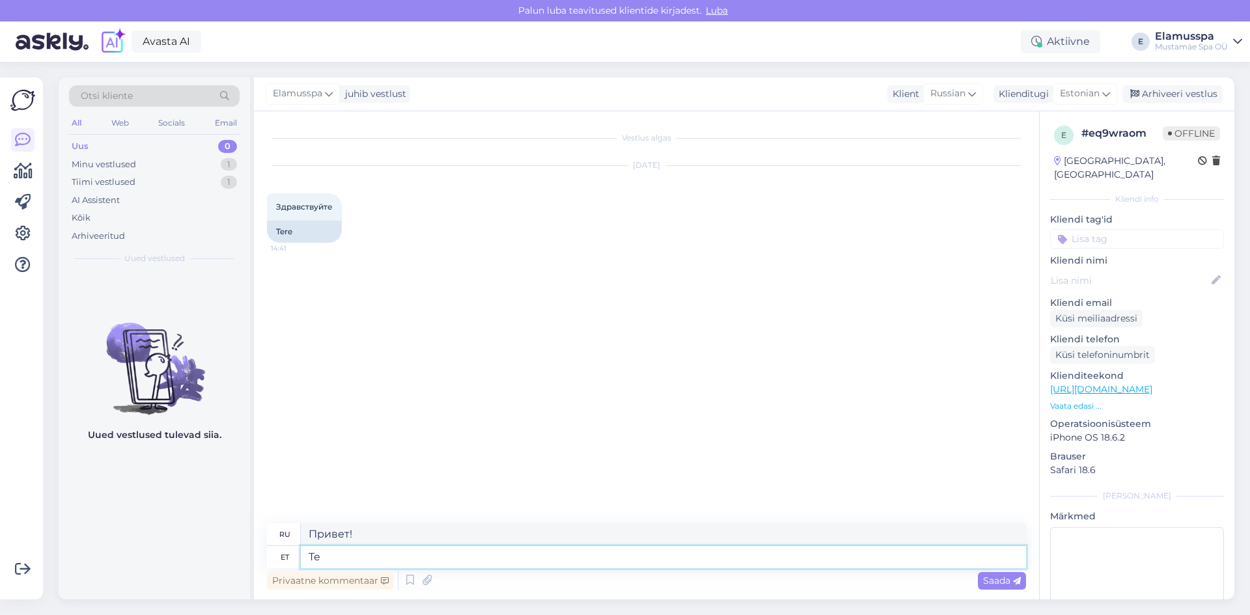
type textarea "T"
type textarea "Tervist!"
type textarea "Ваше здоровье!"
type textarea "T"
click at [967, 94] on div "Russian" at bounding box center [953, 93] width 60 height 21
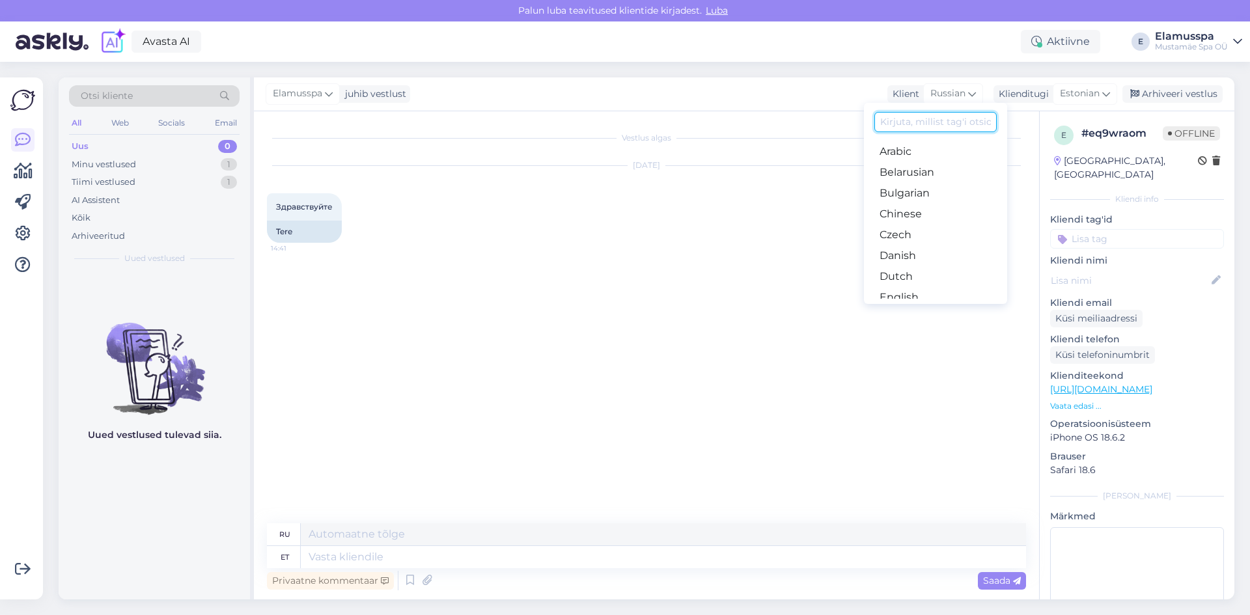
click at [916, 122] on input at bounding box center [935, 122] width 122 height 20
type input "est"
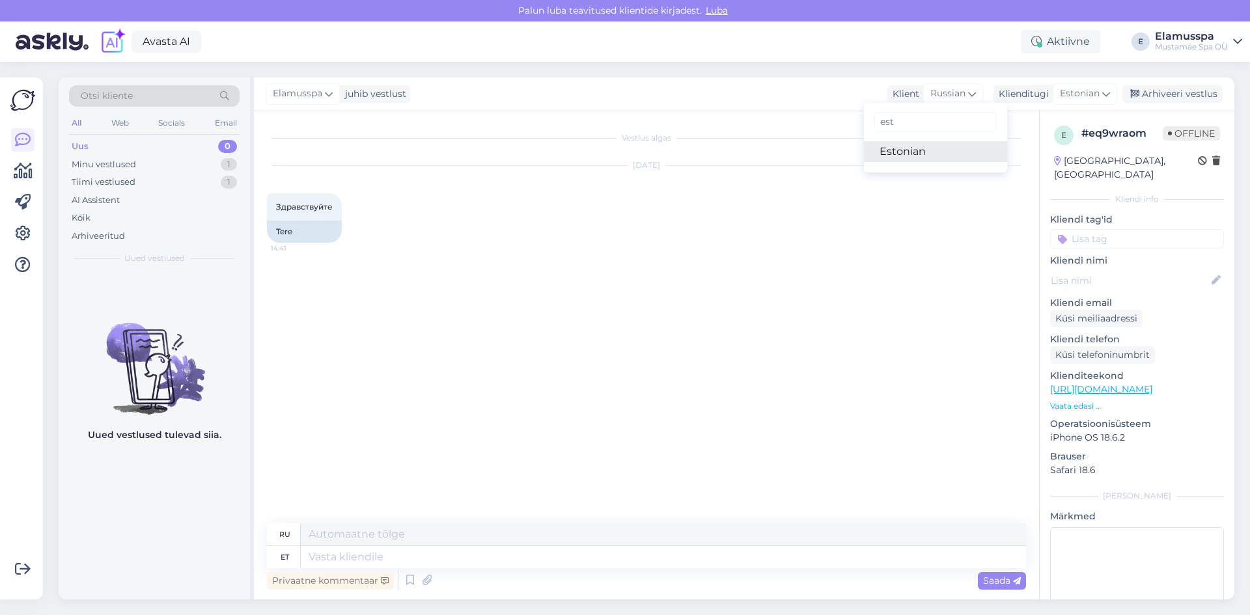
click at [922, 159] on link "Estonian" at bounding box center [935, 151] width 143 height 21
click at [385, 542] on textarea at bounding box center [646, 554] width 759 height 27
type textarea "Д"
type textarea "Х"
type textarea "Здравствуйте!"
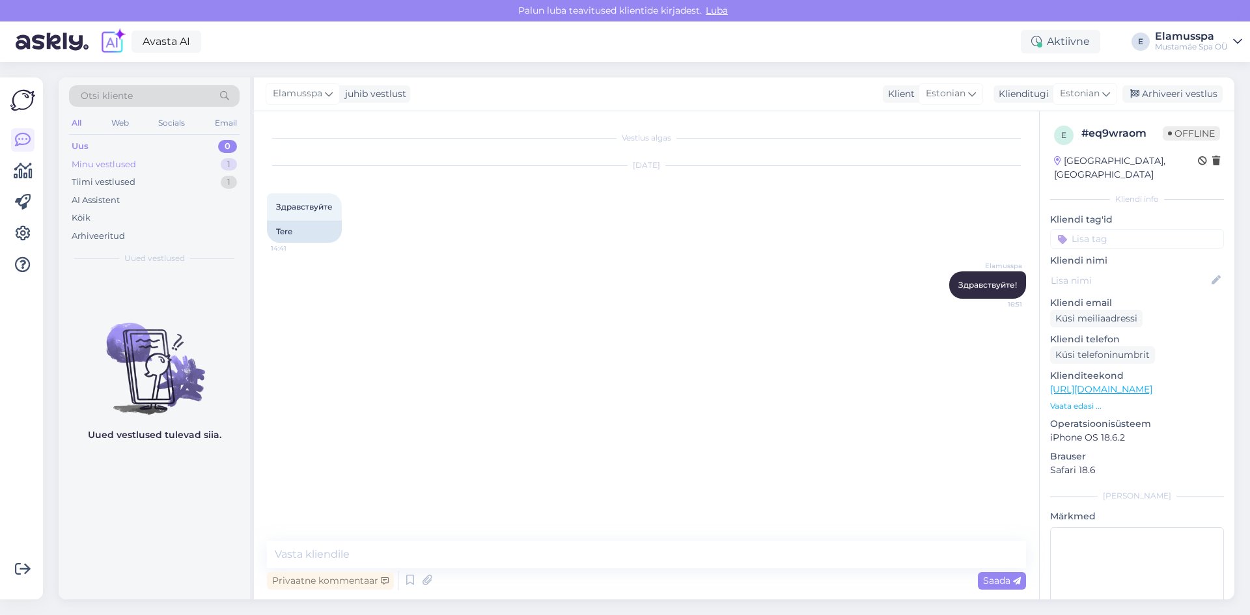
click at [205, 162] on div "Minu vestlused 1" at bounding box center [154, 165] width 171 height 18
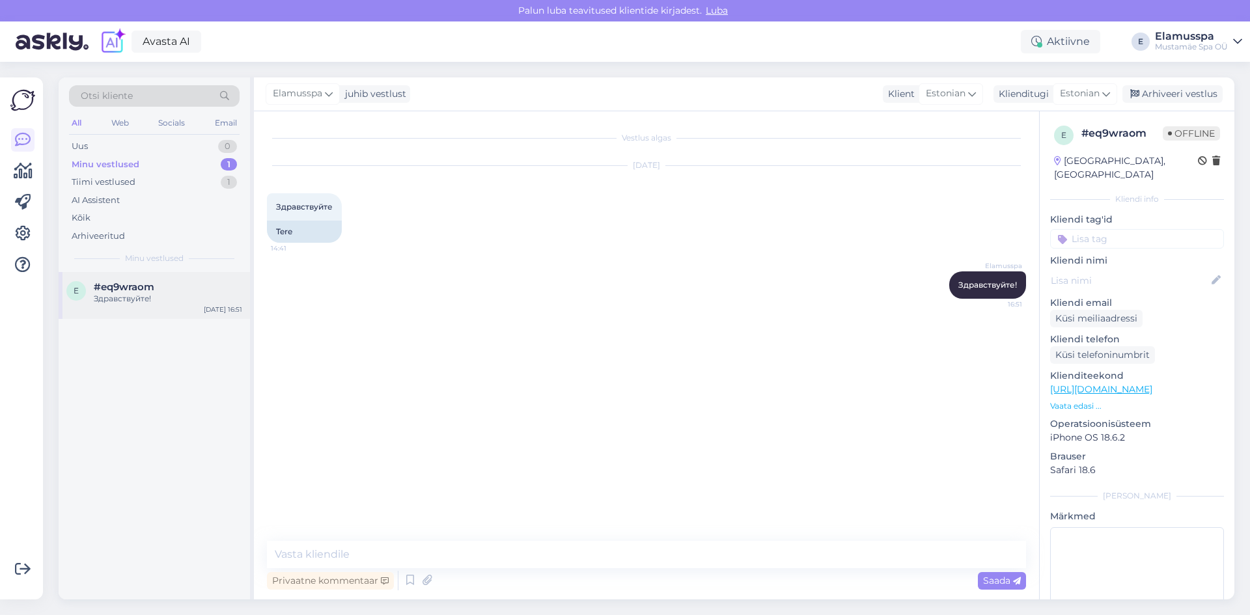
click at [197, 286] on div "#eq9wraom" at bounding box center [168, 287] width 148 height 12
